Goal: Check status: Check status

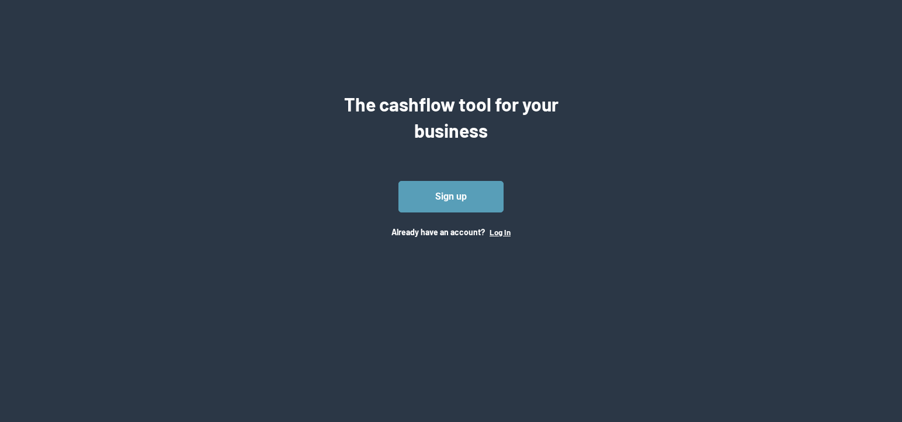
click at [492, 228] on button "Log In" at bounding box center [499, 232] width 21 height 9
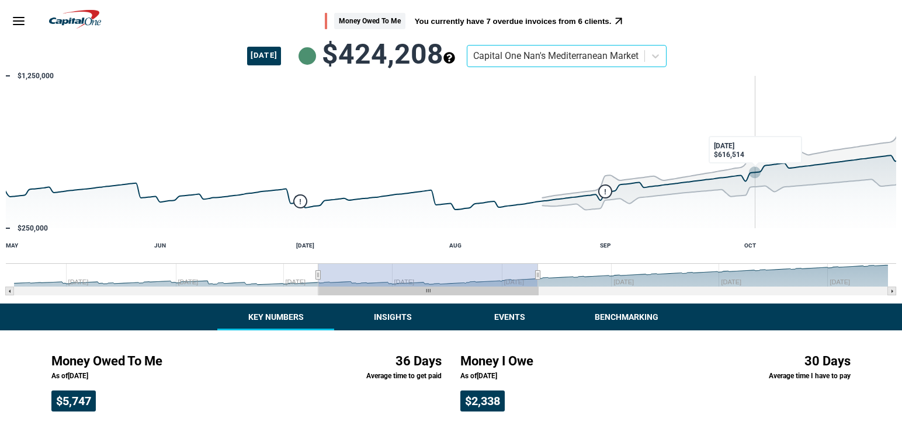
drag, startPoint x: 664, startPoint y: 172, endPoint x: 754, endPoint y: 173, distance: 90.5
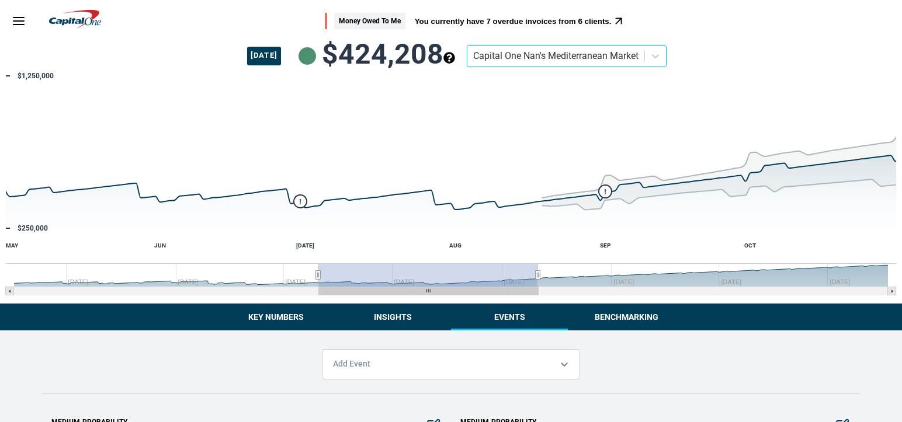
click at [515, 312] on button "Events" at bounding box center [509, 317] width 117 height 27
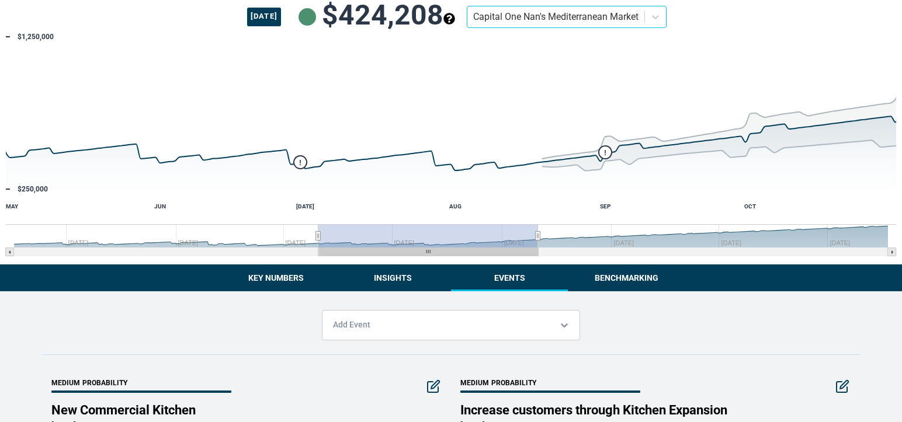
scroll to position [110, 0]
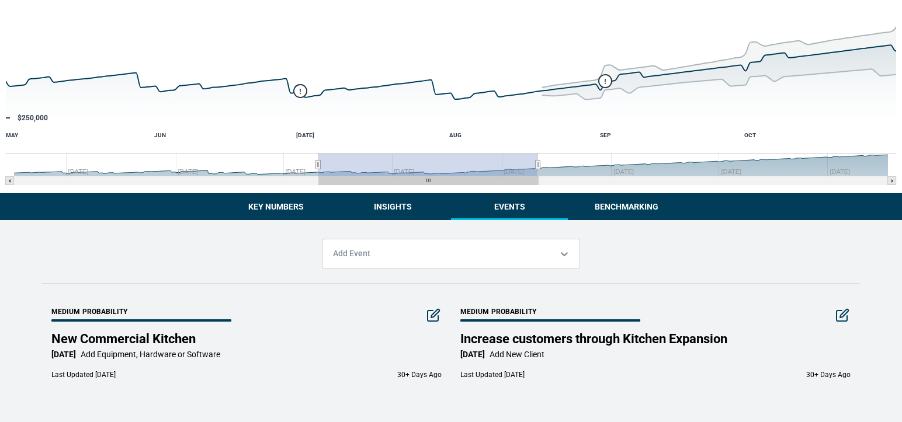
click at [622, 210] on div "Money Owed To Me You currently have 7 overdue invoices from 6 clients. August 1…" at bounding box center [451, 156] width 902 height 533
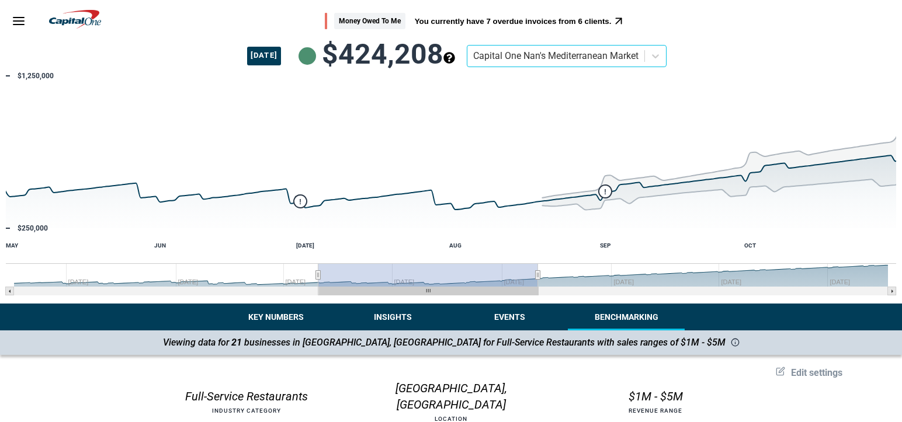
click at [15, 25] on icon "Menu" at bounding box center [19, 21] width 14 height 14
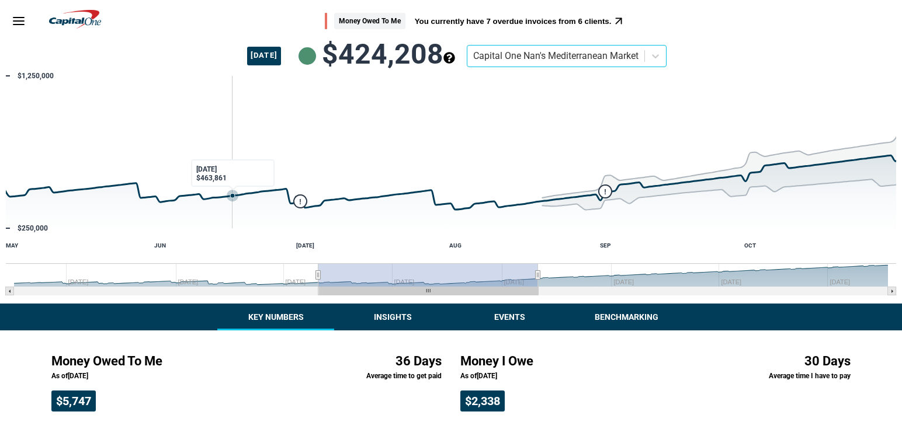
click at [232, 197] on icon "Monday, Jun 16, 04:00, 463,861. Past/Projected Data." at bounding box center [232, 195] width 5 height 5
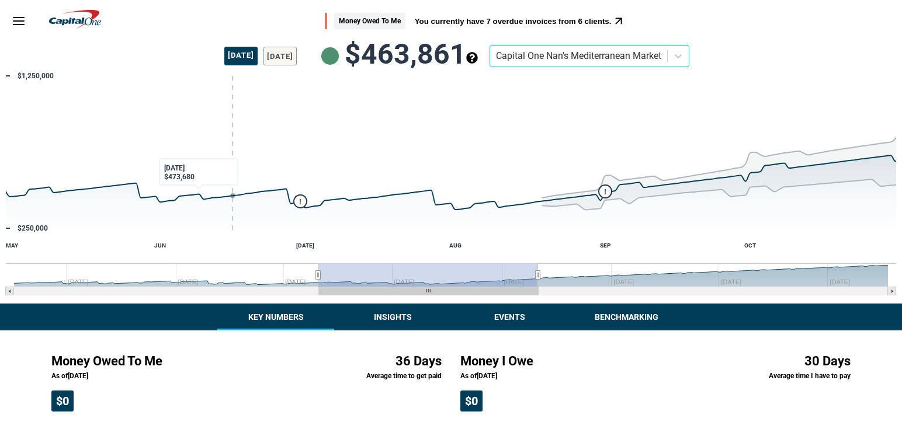
click at [393, 320] on button "Insights" at bounding box center [392, 317] width 117 height 27
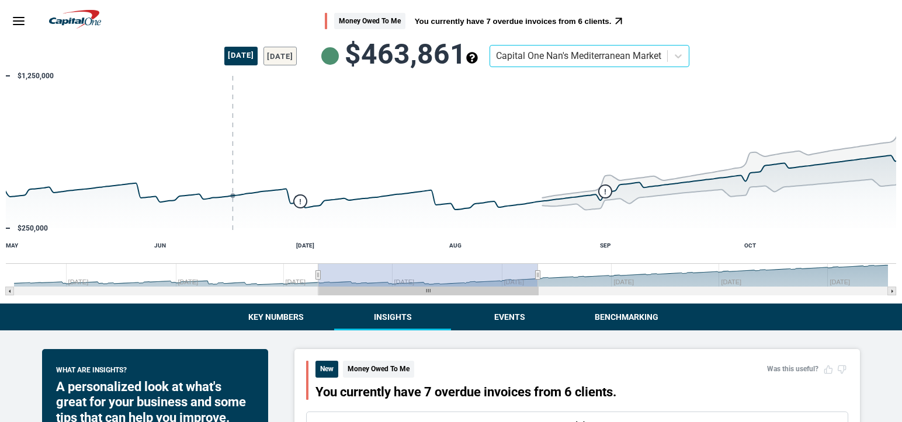
click at [513, 314] on button "Events" at bounding box center [509, 317] width 117 height 27
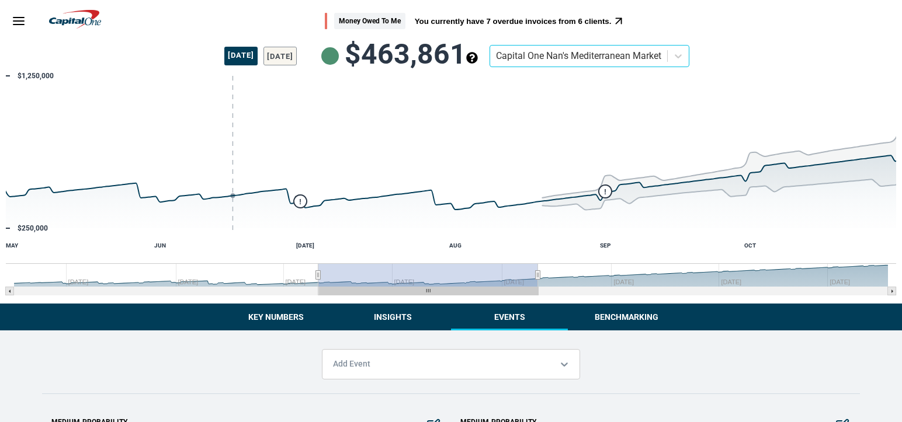
click at [651, 315] on button "Benchmarking" at bounding box center [626, 317] width 117 height 27
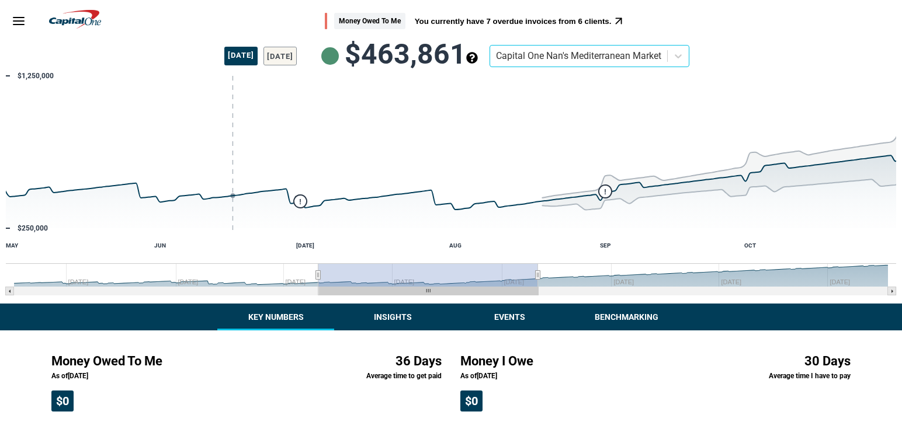
click at [273, 314] on button "Key Numbers" at bounding box center [275, 317] width 117 height 27
